Goal: Find specific page/section

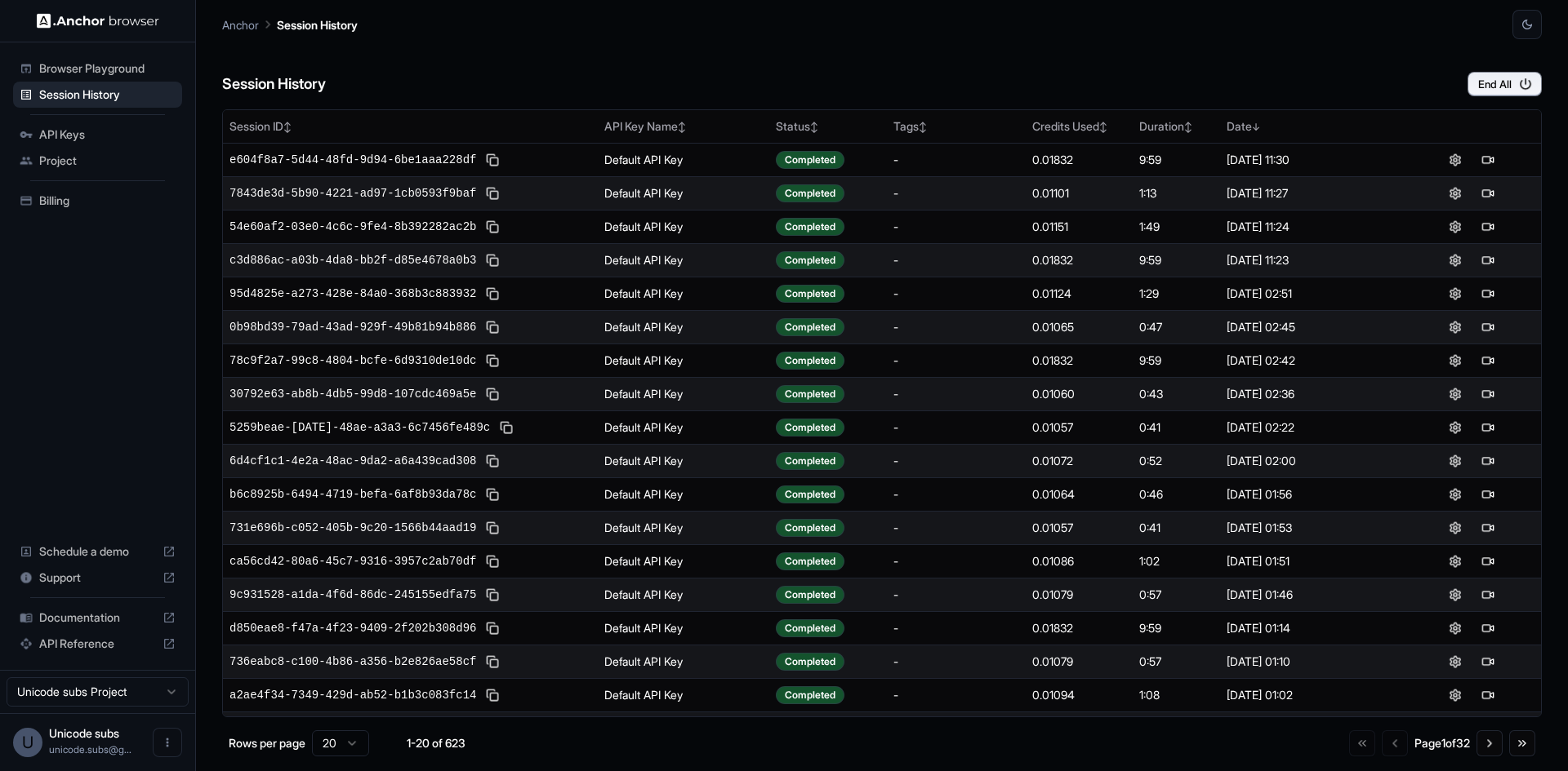
click at [63, 202] on span "Billing" at bounding box center [108, 200] width 137 height 16
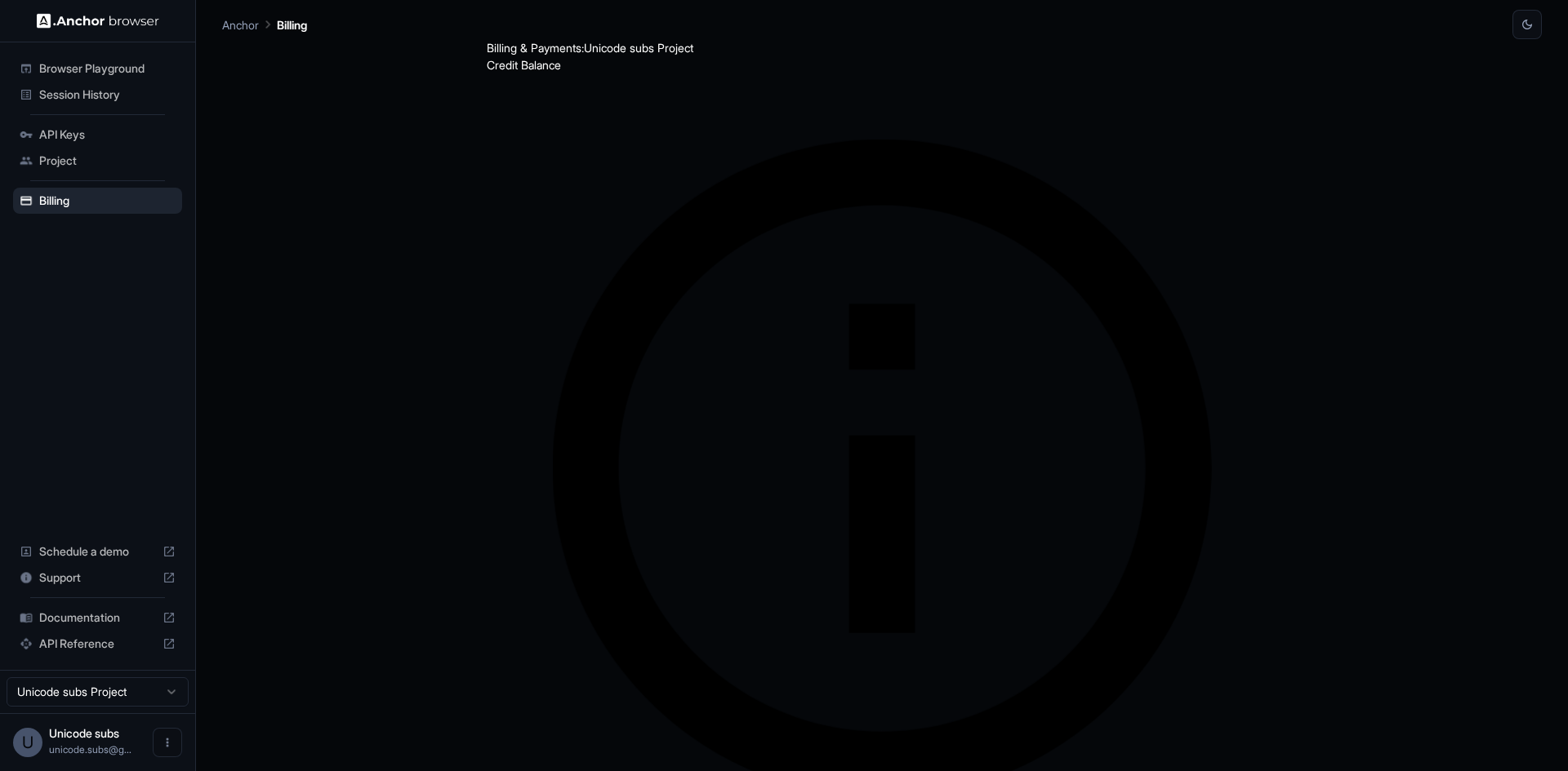
click at [568, 217] on div "Billing & Payments: Unicode subs Project Credit Balance $8.04 Get more credits!…" at bounding box center [881, 623] width 790 height 1166
click at [120, 86] on span "Session History" at bounding box center [108, 94] width 137 height 16
